Goal: Find specific page/section: Find specific page/section

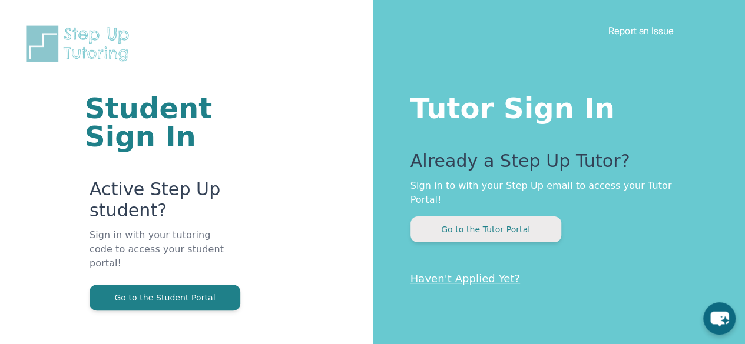
click at [527, 218] on button "Go to the Tutor Portal" at bounding box center [485, 230] width 151 height 26
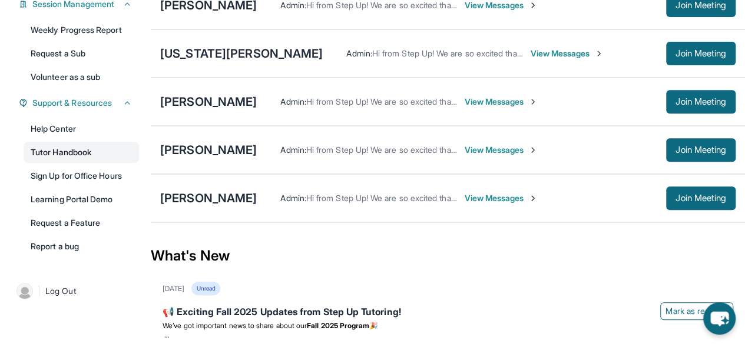
scroll to position [192, 0]
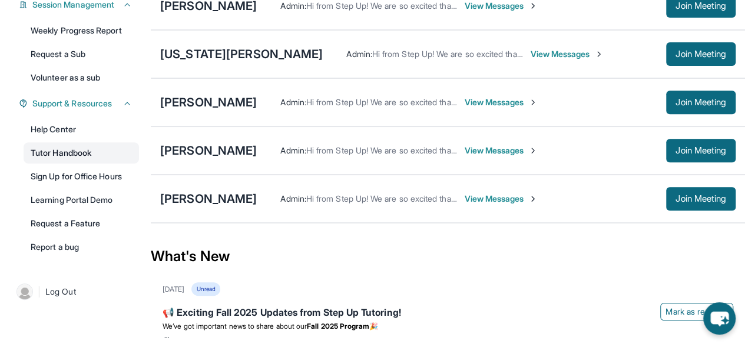
drag, startPoint x: 87, startPoint y: 175, endPoint x: 72, endPoint y: 165, distance: 18.6
click at [72, 164] on link "Tutor Handbook" at bounding box center [81, 152] width 115 height 21
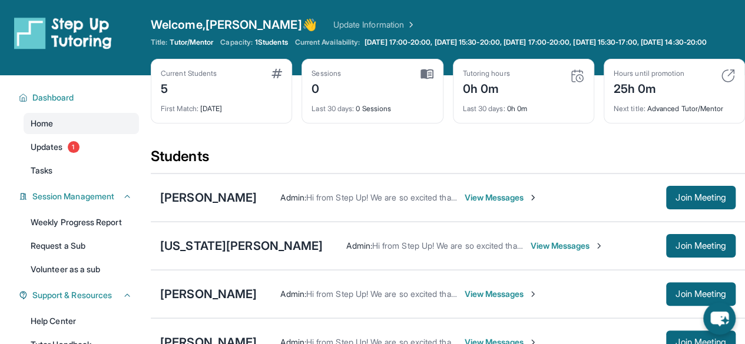
scroll to position [63, 0]
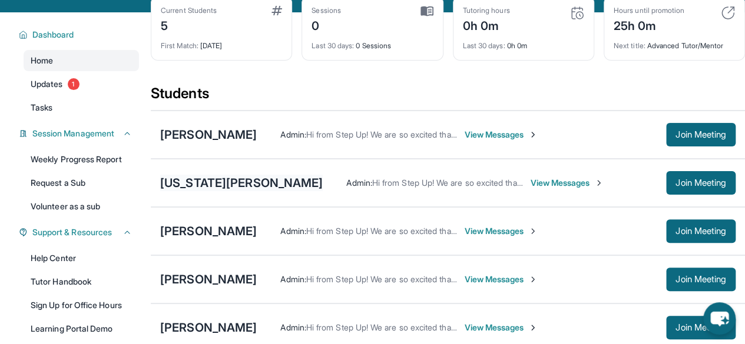
click at [237, 191] on div "Georgia Guthridge" at bounding box center [241, 183] width 163 height 16
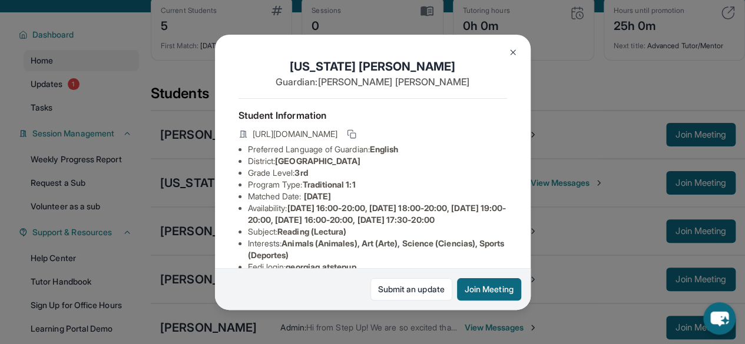
click at [512, 56] on img at bounding box center [512, 52] width 9 height 9
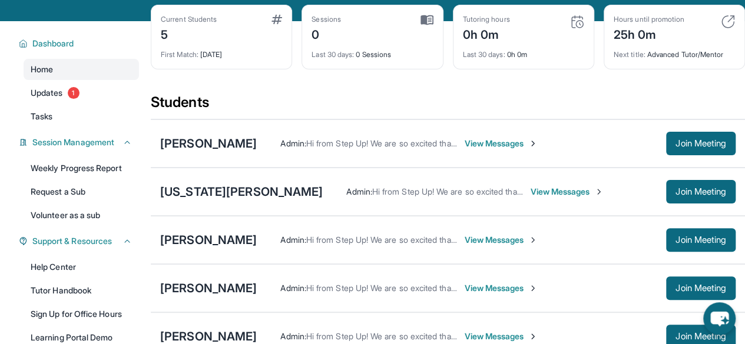
scroll to position [55, 0]
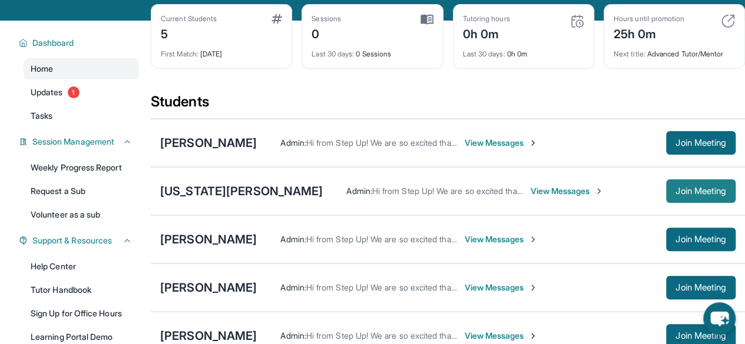
click at [685, 203] on button "Join Meeting" at bounding box center [700, 192] width 69 height 24
